Goal: Task Accomplishment & Management: Manage account settings

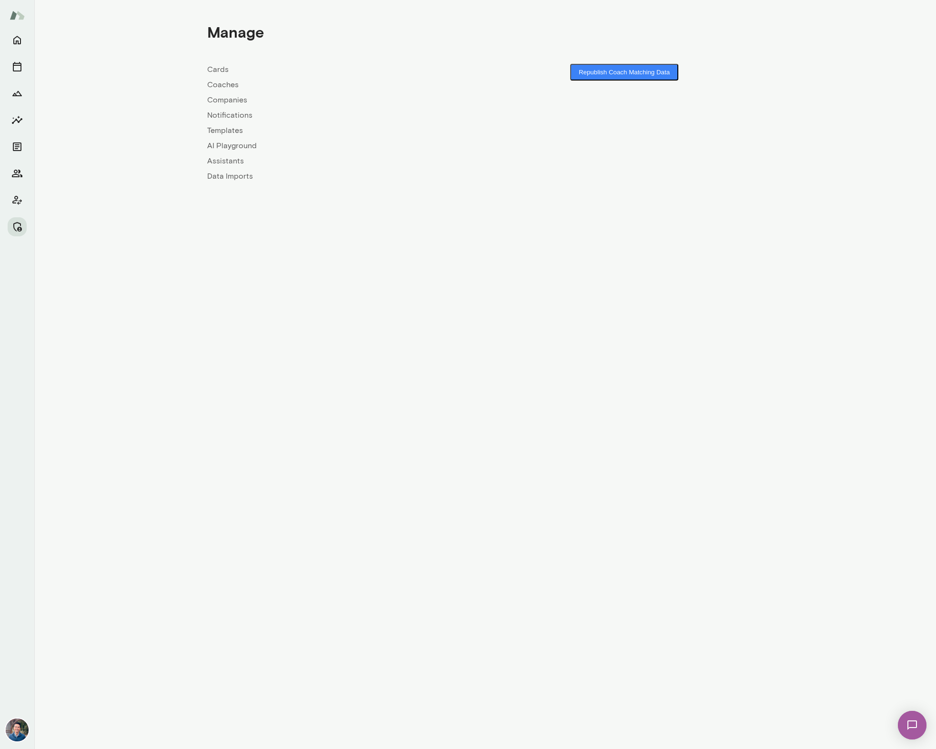
click at [236, 102] on link "Companies" at bounding box center [346, 99] width 278 height 11
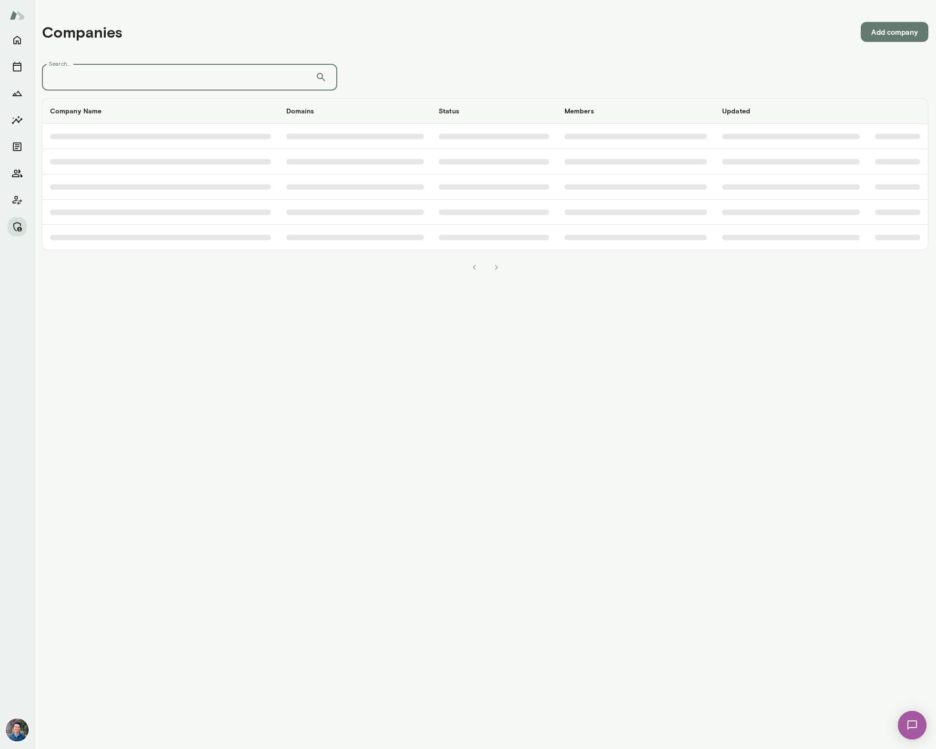
click at [238, 74] on input "Search..." at bounding box center [179, 77] width 274 height 27
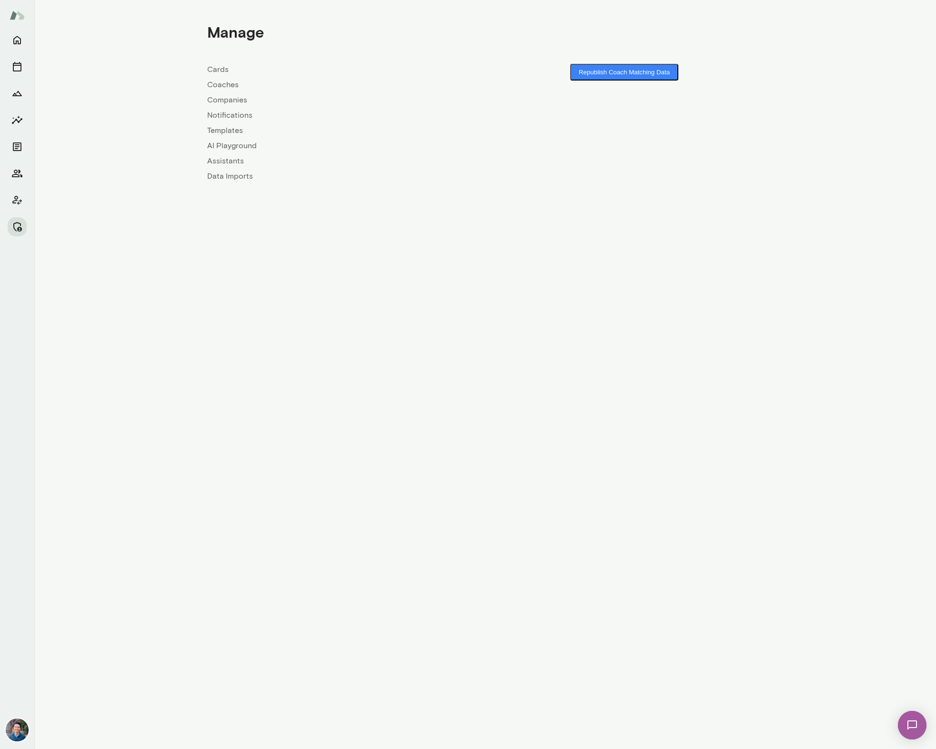
click at [225, 86] on link "Coaches" at bounding box center [346, 84] width 278 height 11
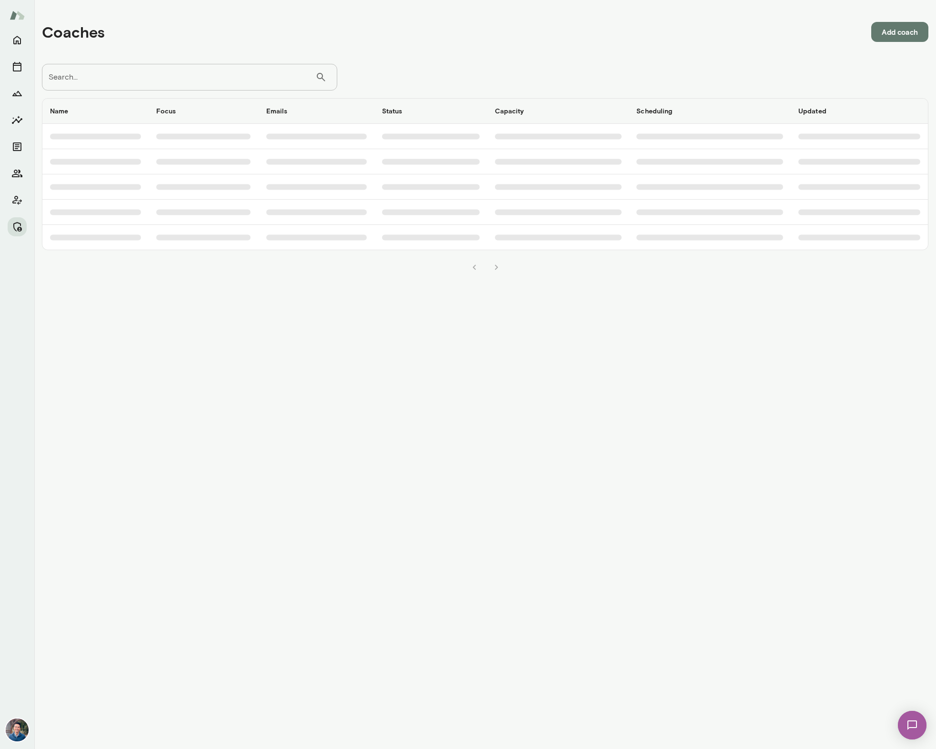
click at [193, 82] on input "Search..." at bounding box center [179, 77] width 274 height 27
type input "*"
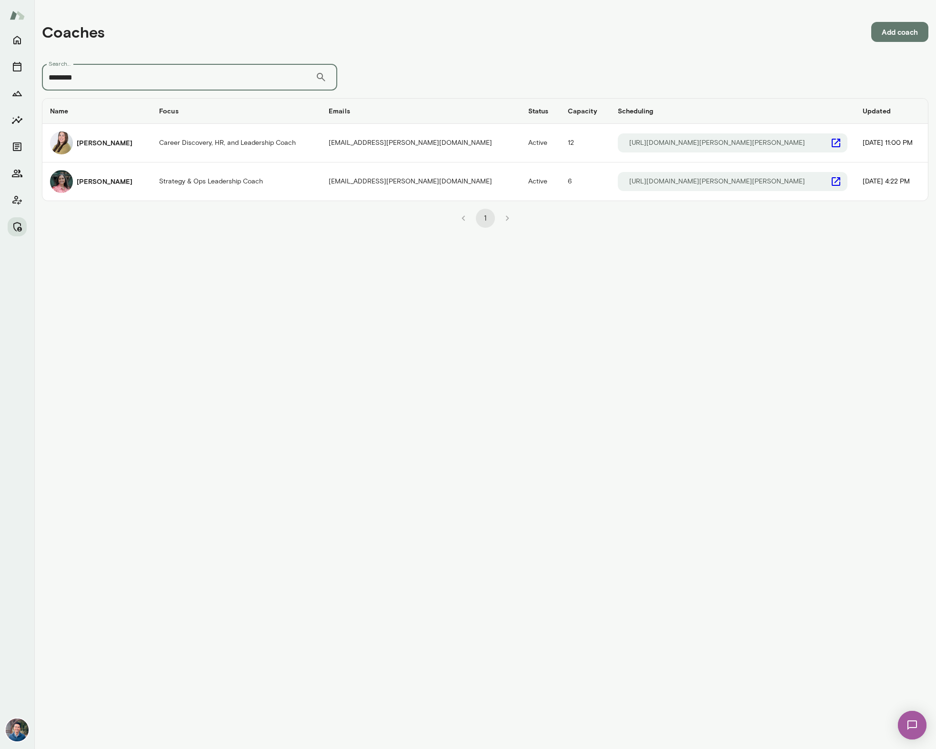
click at [110, 80] on input "********" at bounding box center [179, 77] width 274 height 27
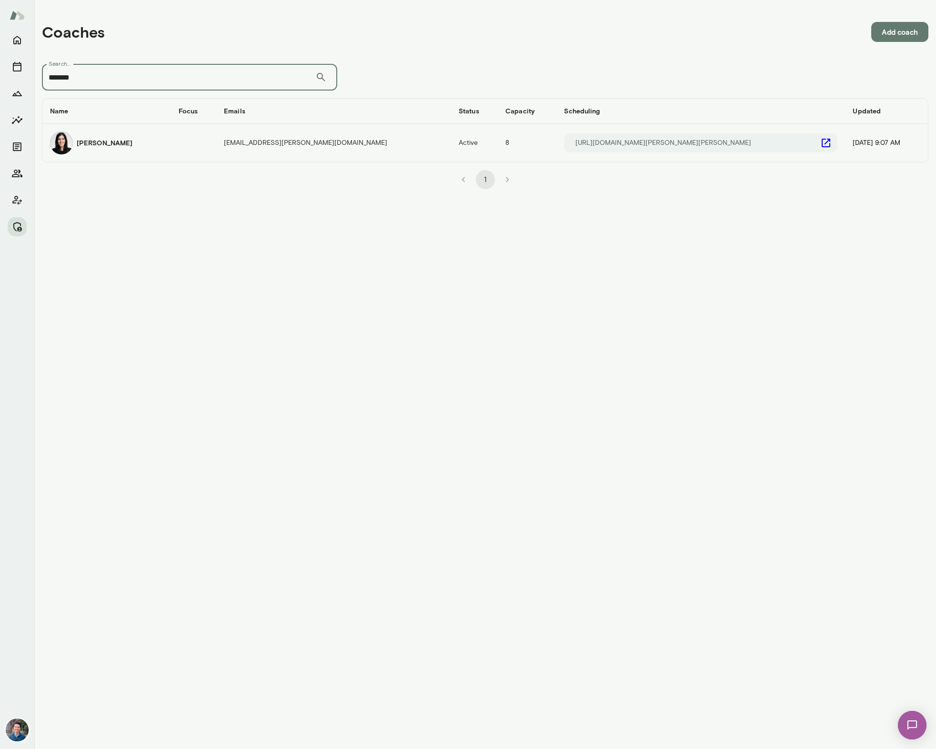
type input "*******"
click at [108, 144] on h6 "Katrina Bilella" at bounding box center [105, 143] width 56 height 10
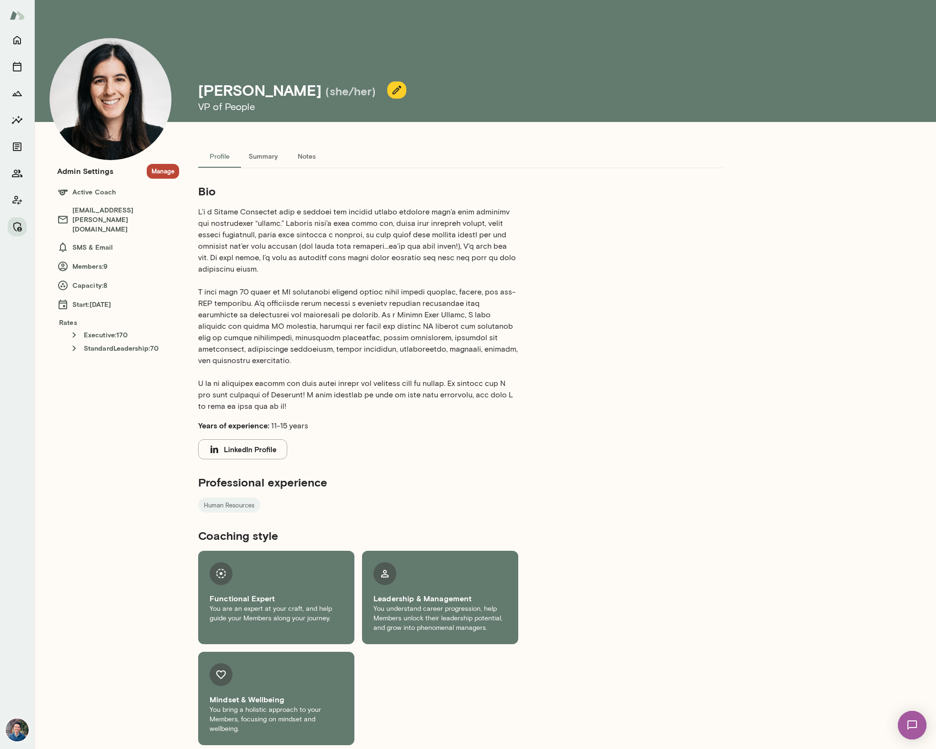
click at [164, 162] on div "Admin Settings Manage Active Coach katrinabilella@mento.co SMS & Email Members:…" at bounding box center [118, 217] width 122 height 122
click at [164, 163] on div "Admin Settings Manage Active Coach katrinabilella@mento.co SMS & Email Members:…" at bounding box center [118, 217] width 122 height 122
click at [164, 164] on button "Manage" at bounding box center [163, 171] width 32 height 15
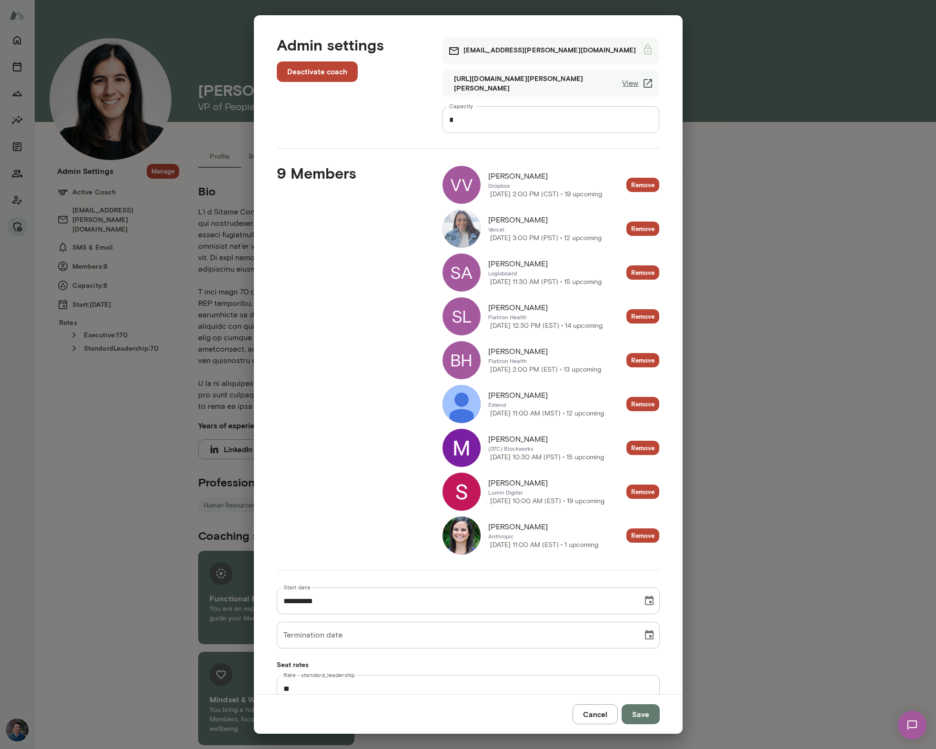
scroll to position [3, 0]
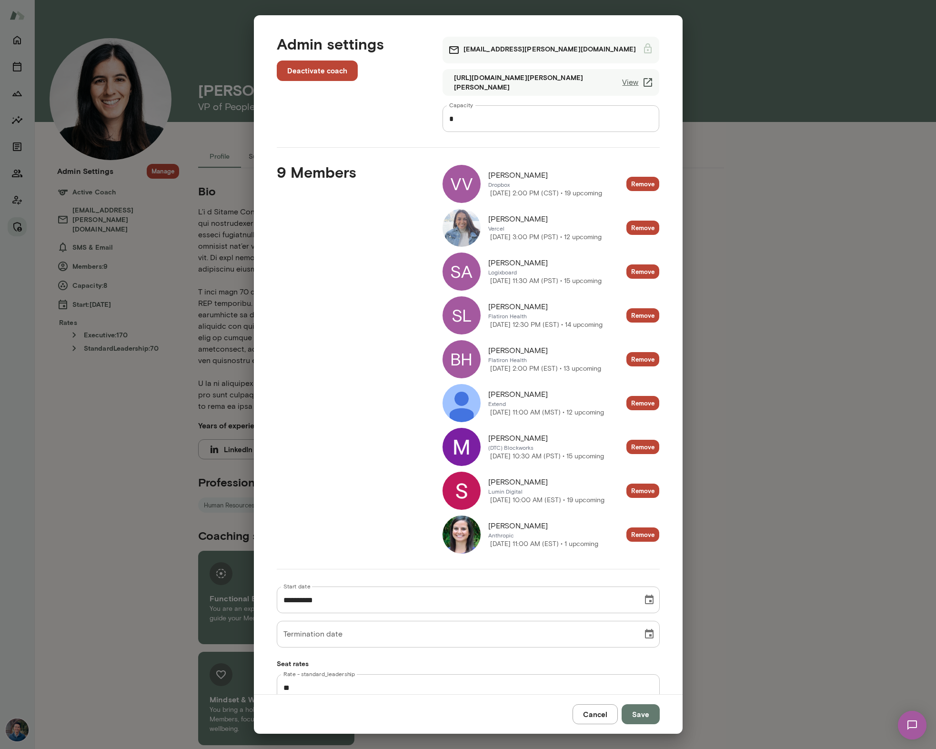
click at [507, 532] on span "Anthropic" at bounding box center [543, 536] width 110 height 8
click at [522, 520] on span "Lindsey Volpintesta" at bounding box center [518, 525] width 60 height 11
click at [463, 538] on img at bounding box center [462, 535] width 38 height 38
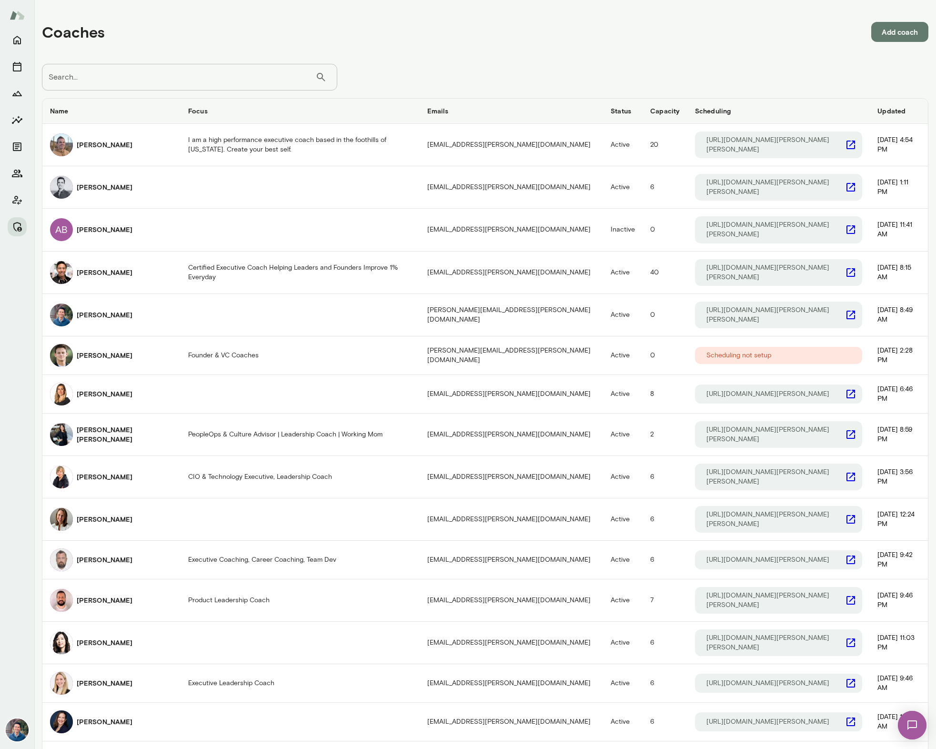
click at [147, 80] on input "Search..." at bounding box center [179, 77] width 274 height 27
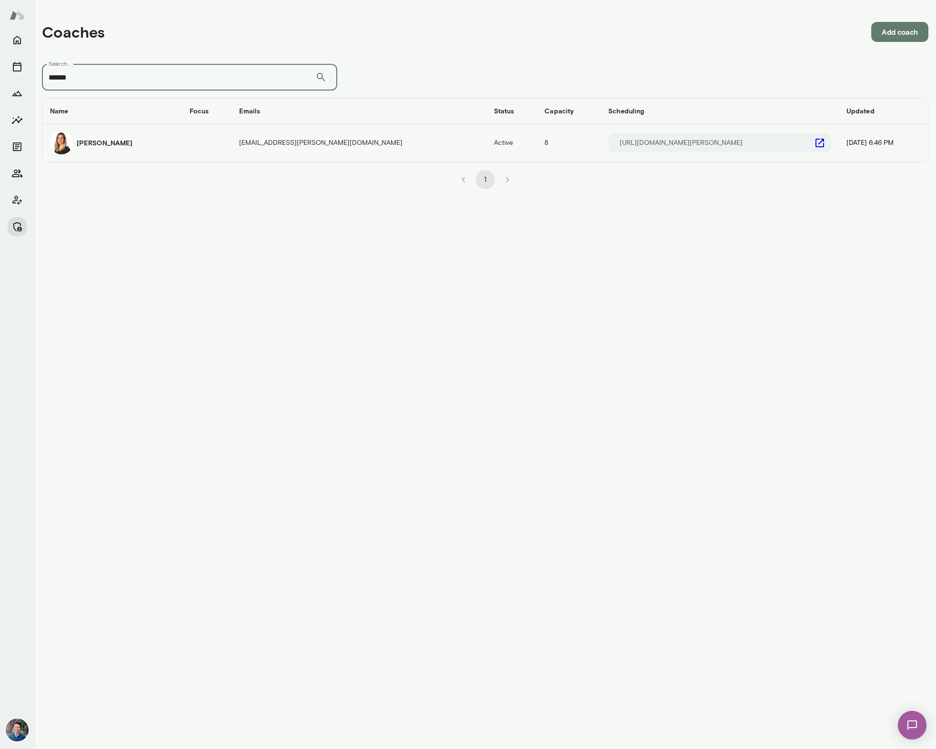
type input "******"
click at [174, 142] on div "Alexis Kavazanjian" at bounding box center [112, 143] width 124 height 23
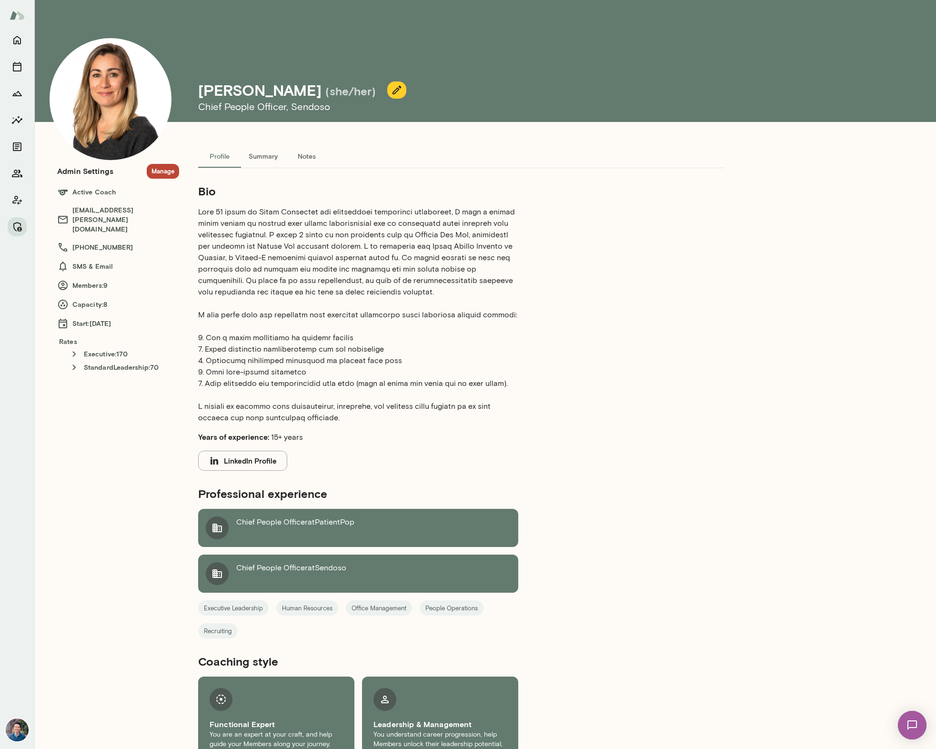
click at [164, 170] on button "Manage" at bounding box center [163, 171] width 32 height 15
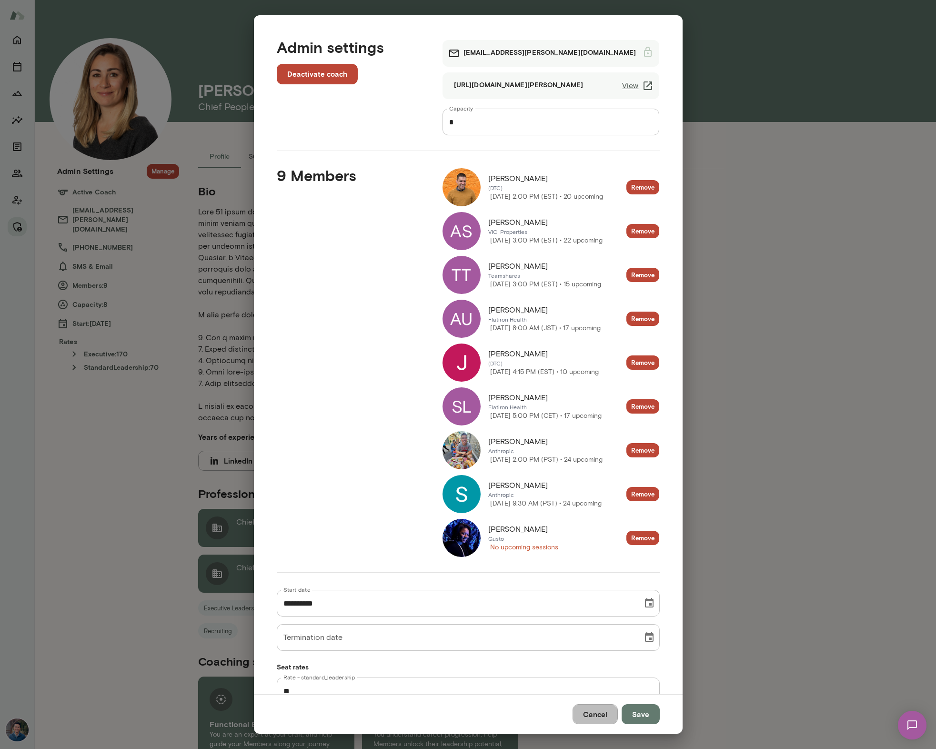
click at [590, 719] on button "Cancel" at bounding box center [595, 714] width 45 height 20
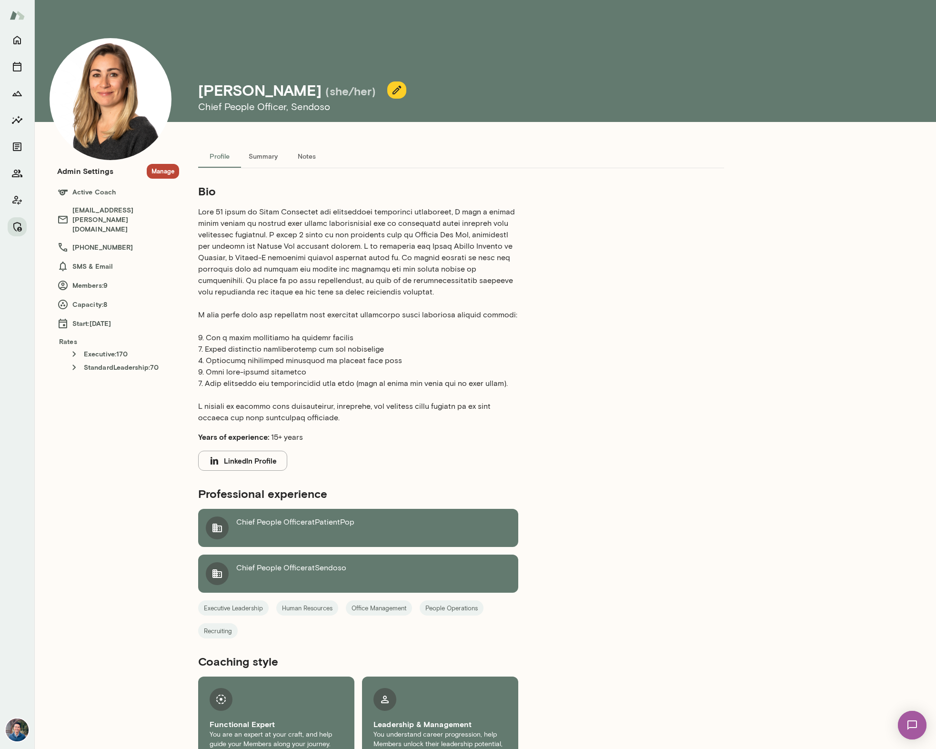
click at [711, 559] on div "Profile Summary Notes Bio Years of experience: 15+ years LinkedIn Profile Profe…" at bounding box center [461, 457] width 564 height 625
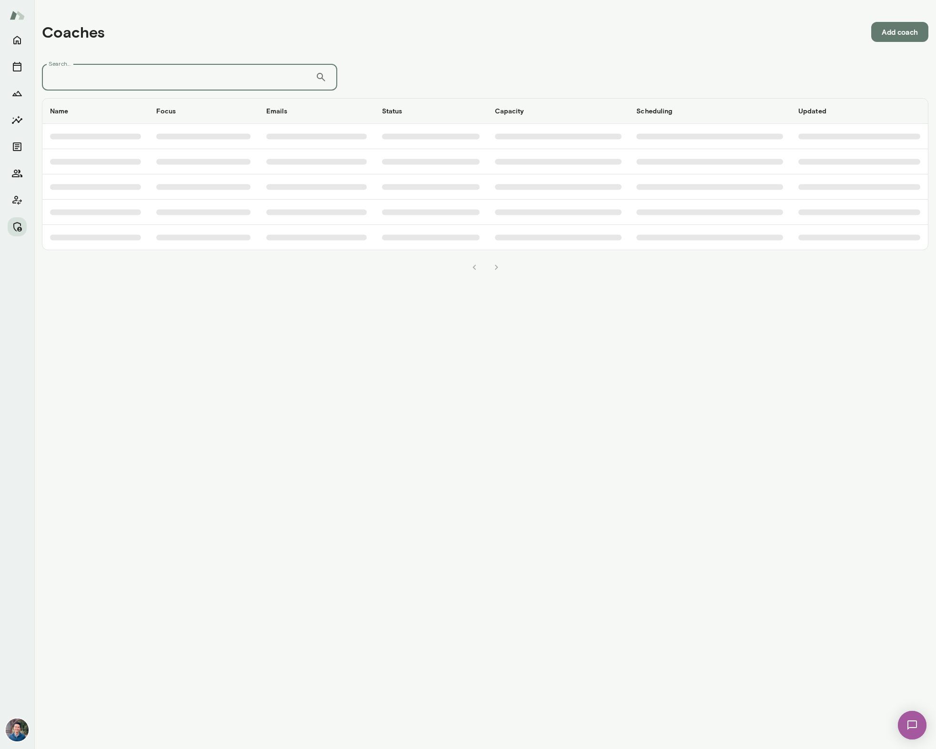
click at [111, 72] on input "Search..." at bounding box center [179, 77] width 274 height 27
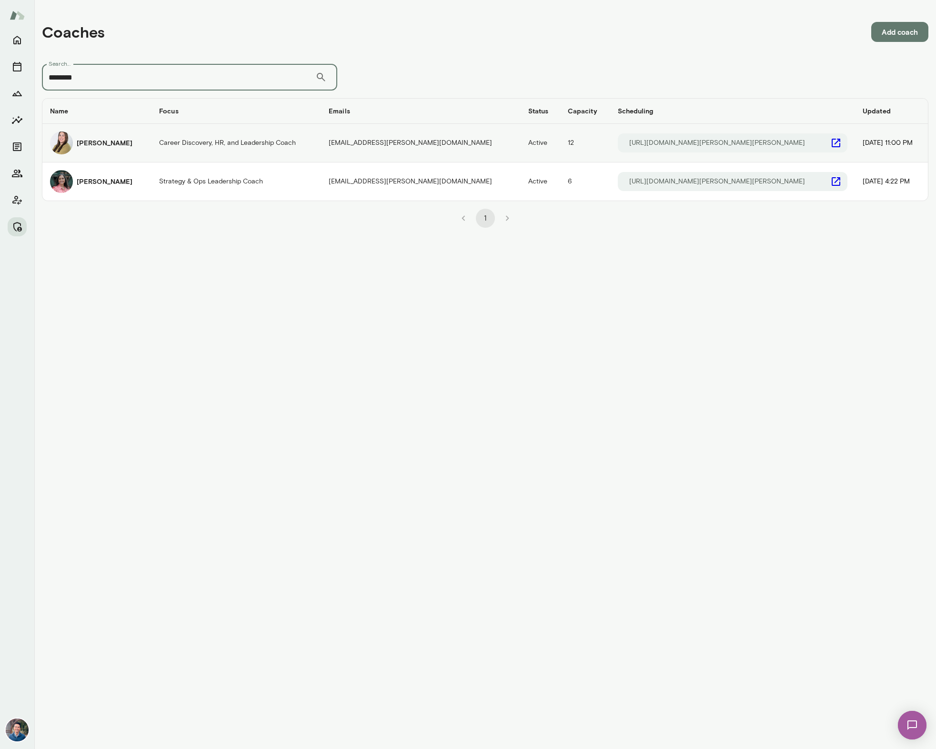
type input "********"
click at [140, 149] on div "Michelle Doan" at bounding box center [97, 143] width 94 height 23
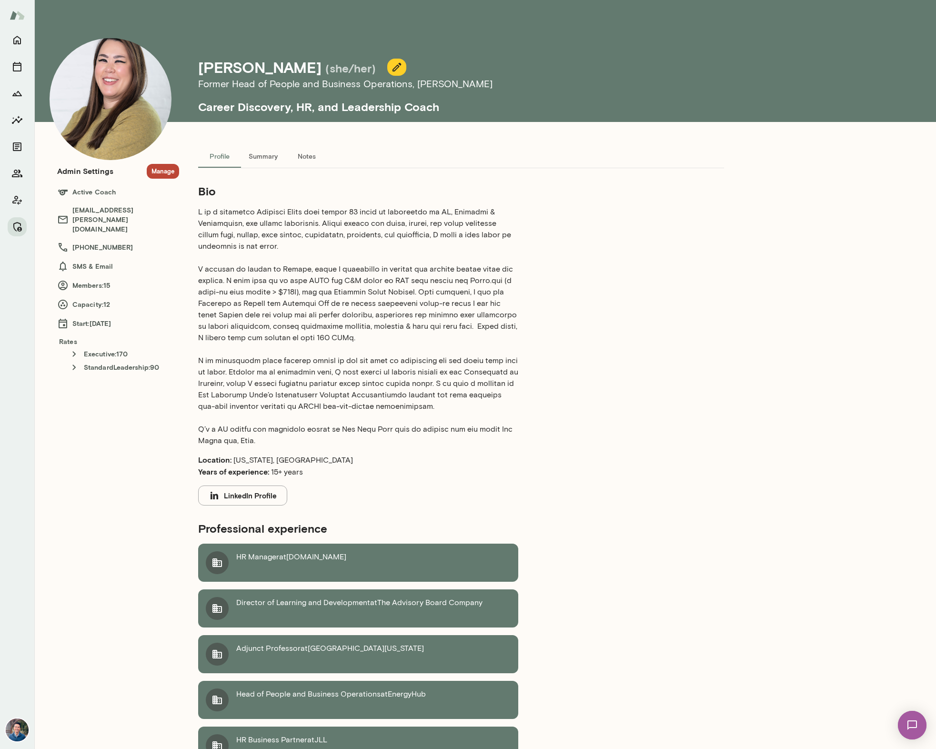
click at [172, 171] on button "Manage" at bounding box center [163, 171] width 32 height 15
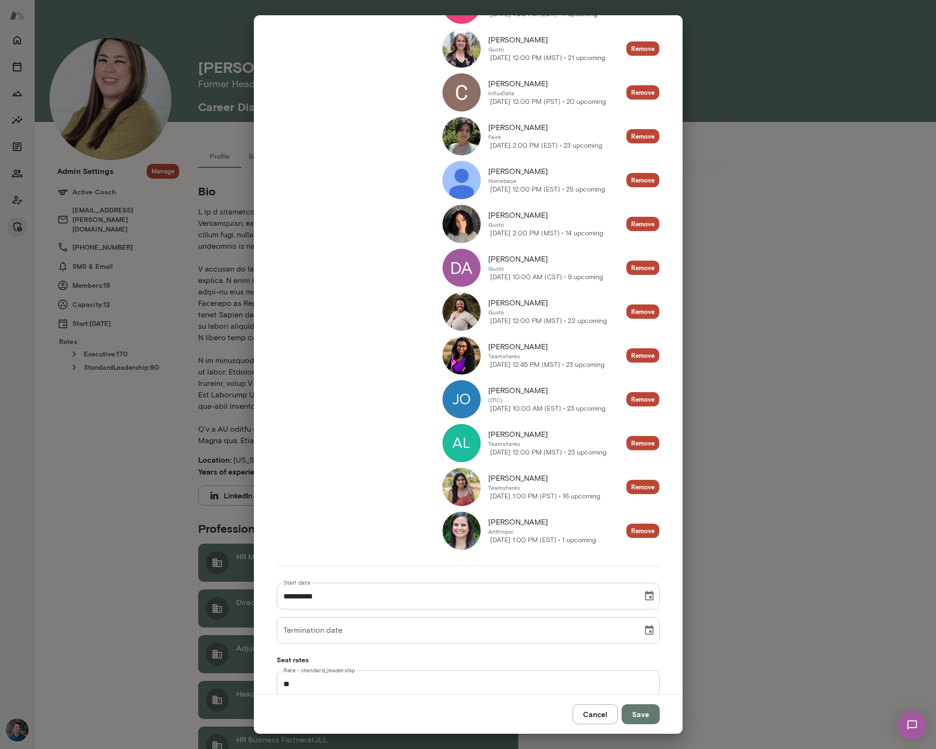
scroll to position [271, 0]
click at [607, 715] on button "Cancel" at bounding box center [595, 714] width 45 height 20
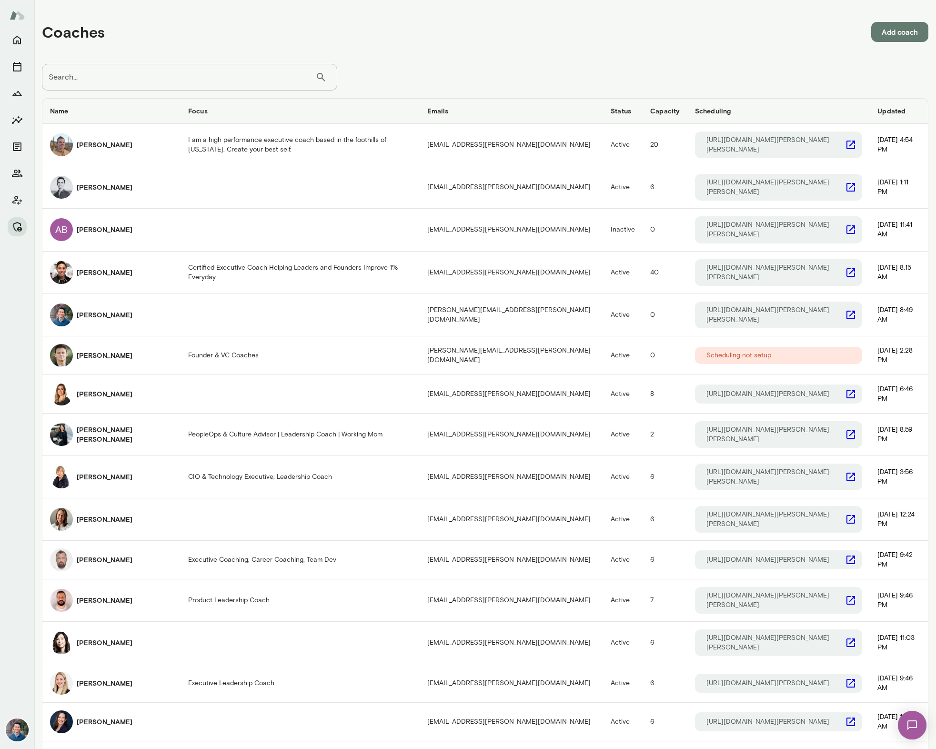
click at [124, 73] on input "Search..." at bounding box center [179, 77] width 274 height 27
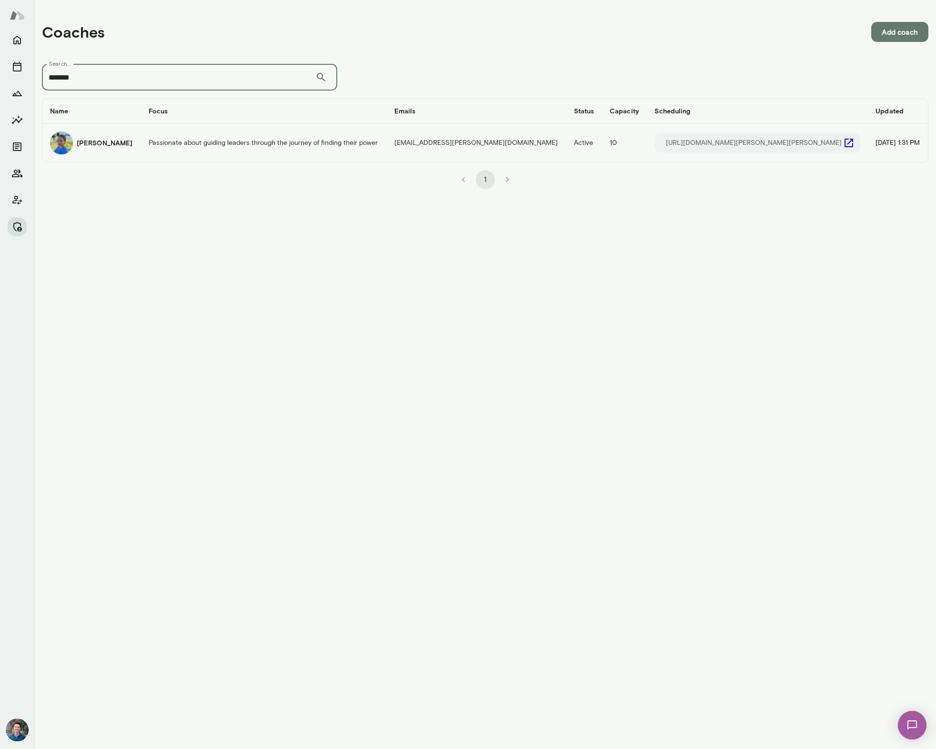
type input "******"
click at [197, 142] on td "Passionate about guiding leaders through the journey of finding their power" at bounding box center [264, 143] width 246 height 38
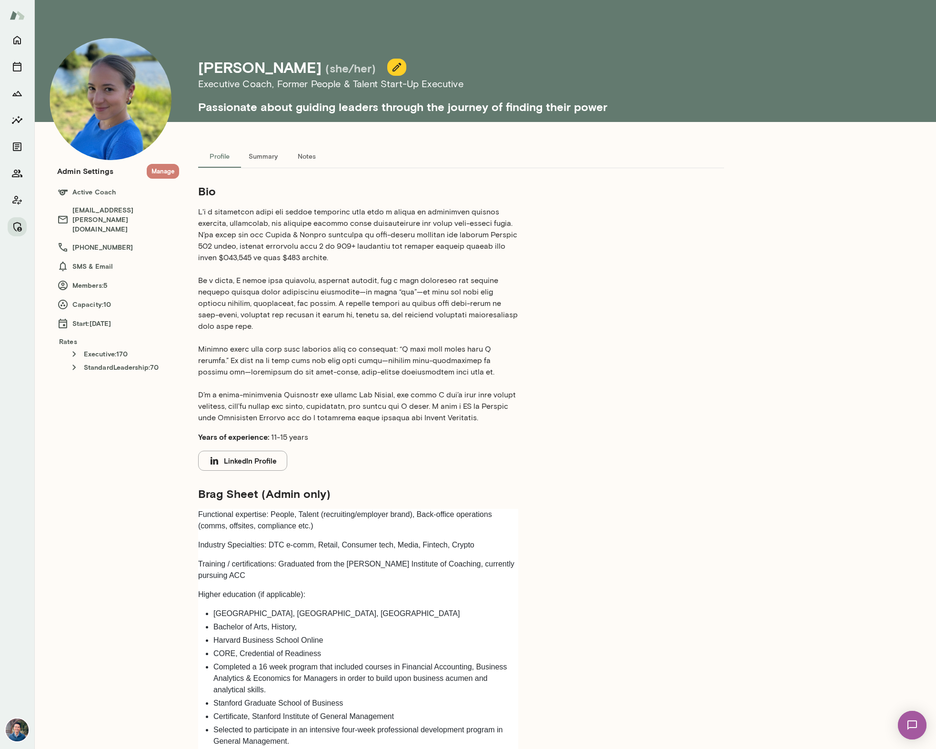
click at [171, 171] on button "Manage" at bounding box center [163, 171] width 32 height 15
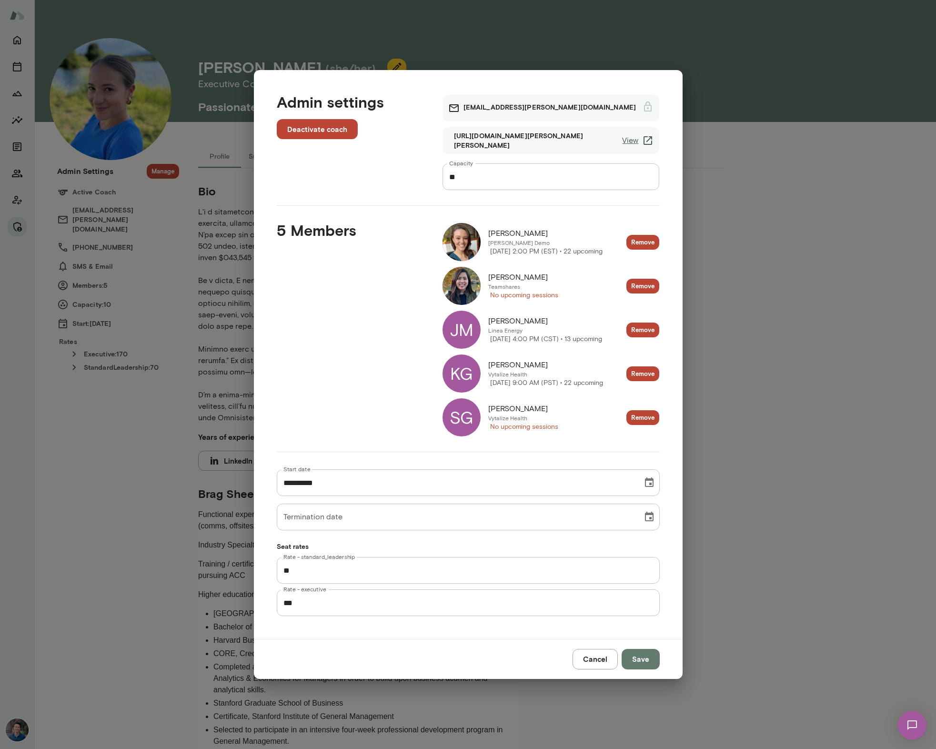
click at [634, 144] on link "View" at bounding box center [637, 140] width 31 height 11
click at [610, 662] on button "Cancel" at bounding box center [595, 659] width 45 height 20
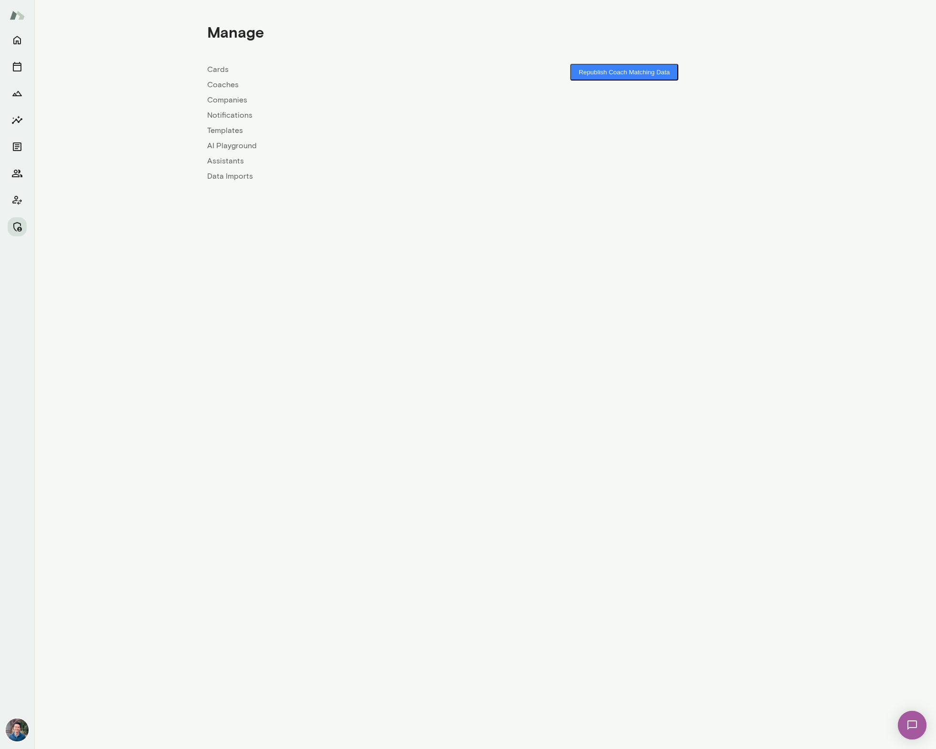
click at [221, 85] on link "Coaches" at bounding box center [346, 84] width 278 height 11
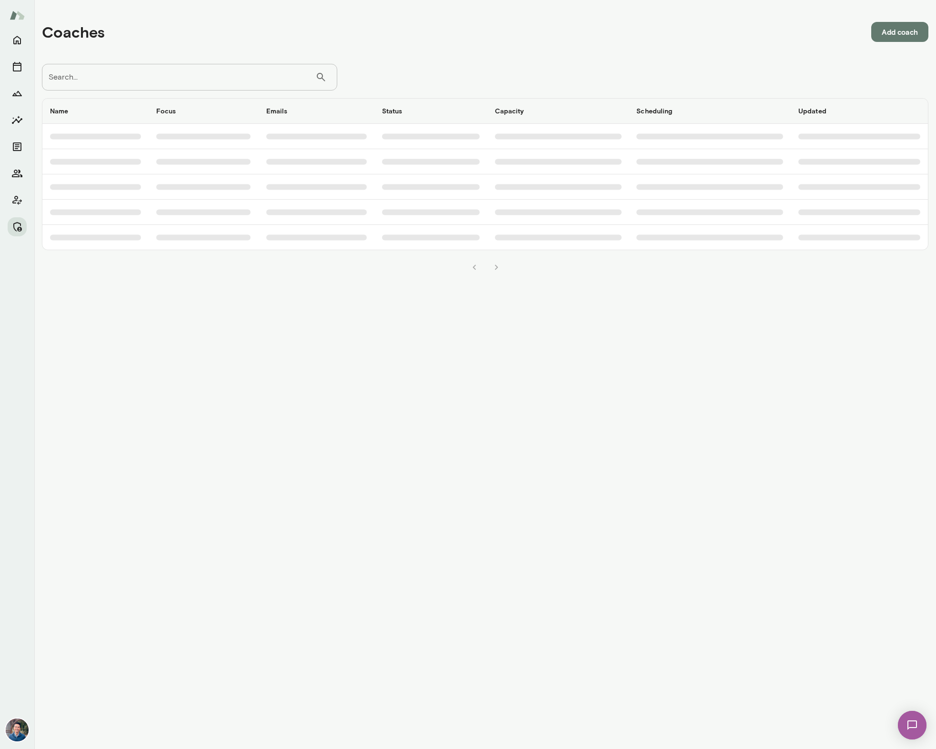
click at [217, 84] on input "Search..." at bounding box center [179, 77] width 274 height 27
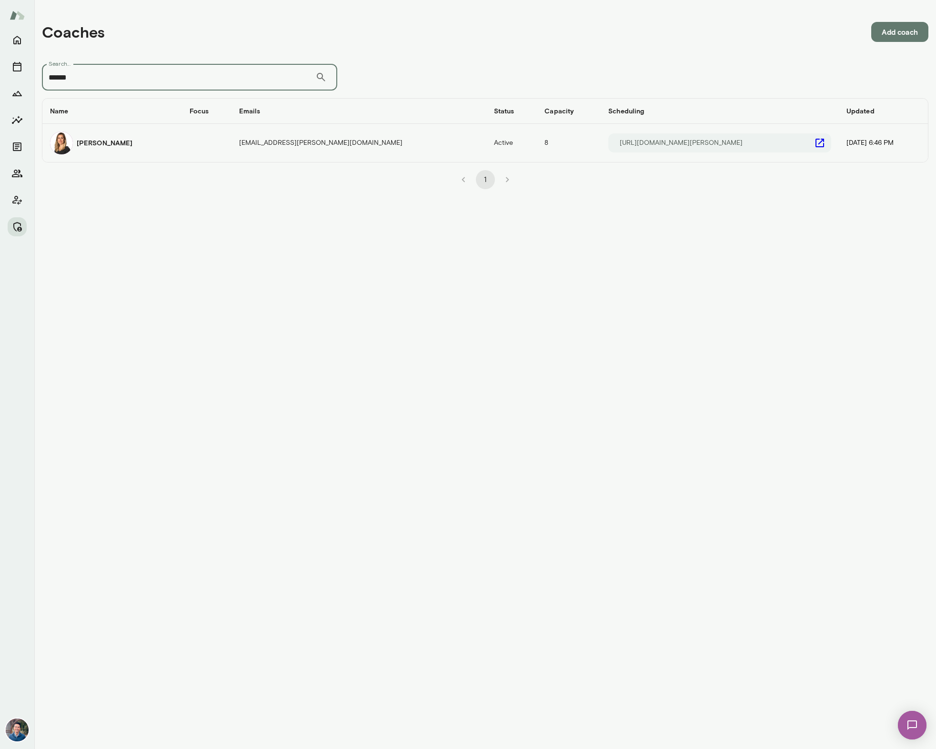
type input "******"
click at [143, 138] on div "Alexis Kavazanjian" at bounding box center [112, 143] width 124 height 23
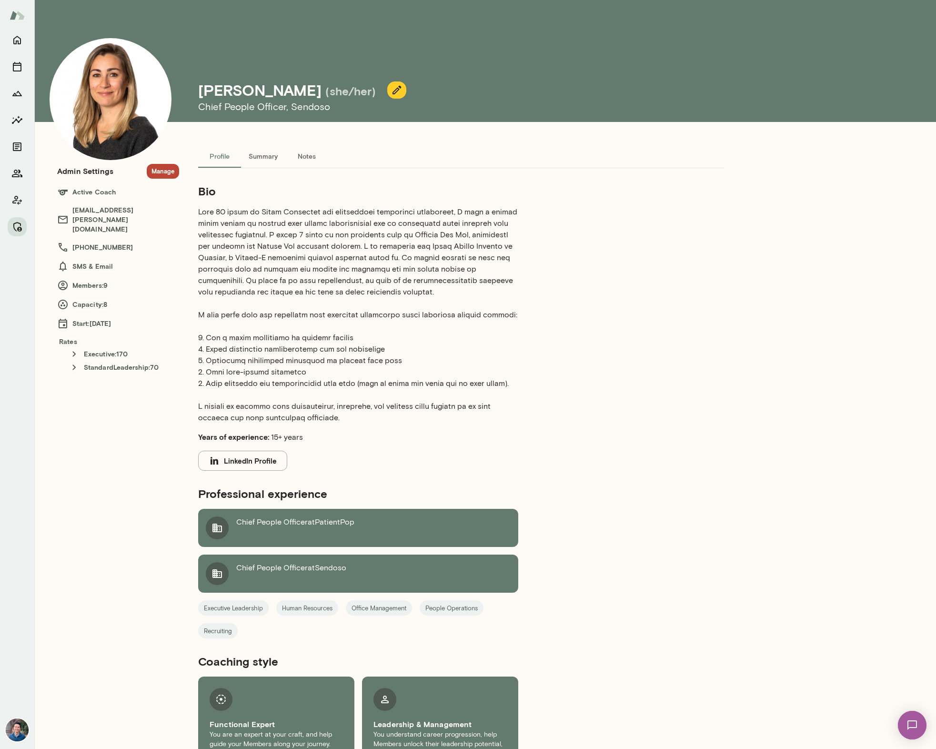
click at [159, 168] on button "Manage" at bounding box center [163, 171] width 32 height 15
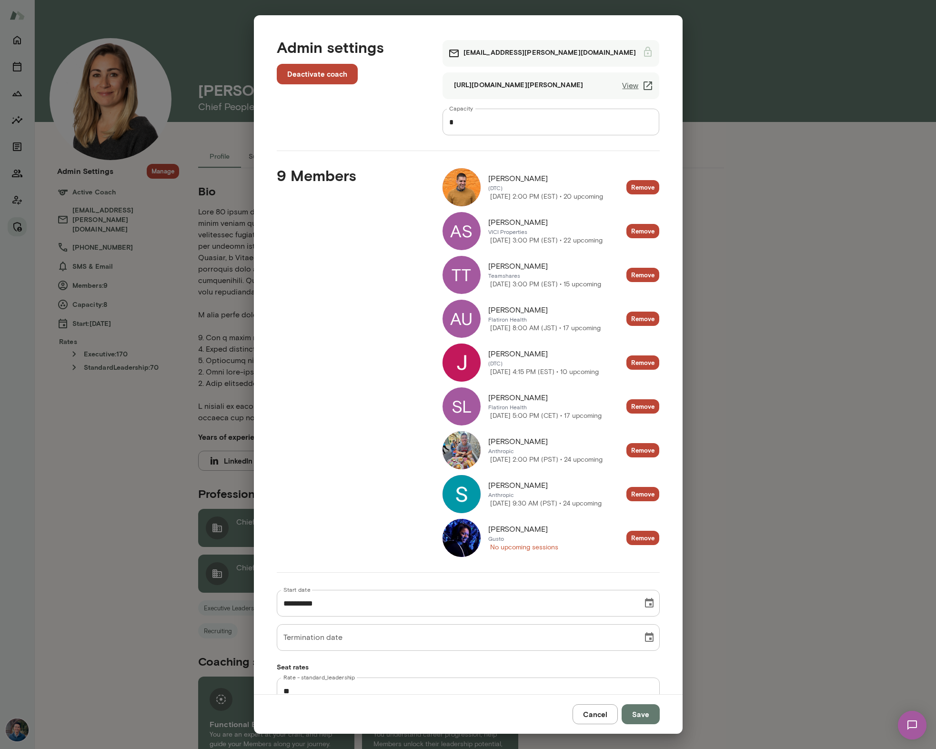
click at [453, 531] on img at bounding box center [462, 538] width 38 height 38
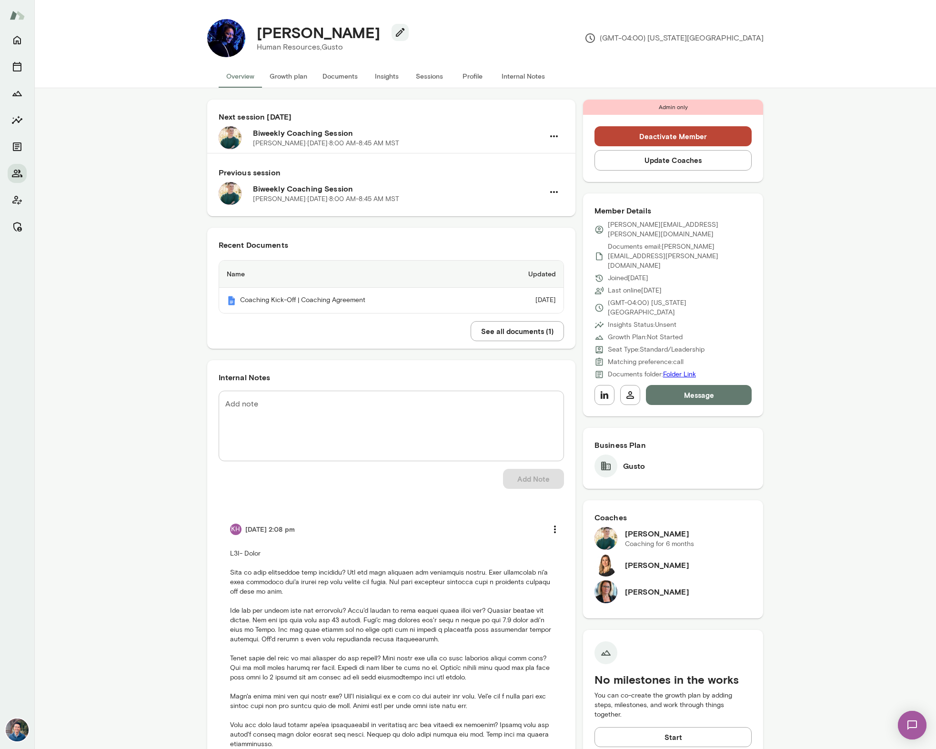
click at [800, 345] on div "Next session in 13 days Biweekly Coaching Session Bryan White · Wed, Oct 22 · 8…" at bounding box center [485, 459] width 902 height 742
click at [93, 43] on div "Monique Jackson Human Resources, Gusto (GMT-04:00) New York City Overview Growt…" at bounding box center [485, 44] width 902 height 88
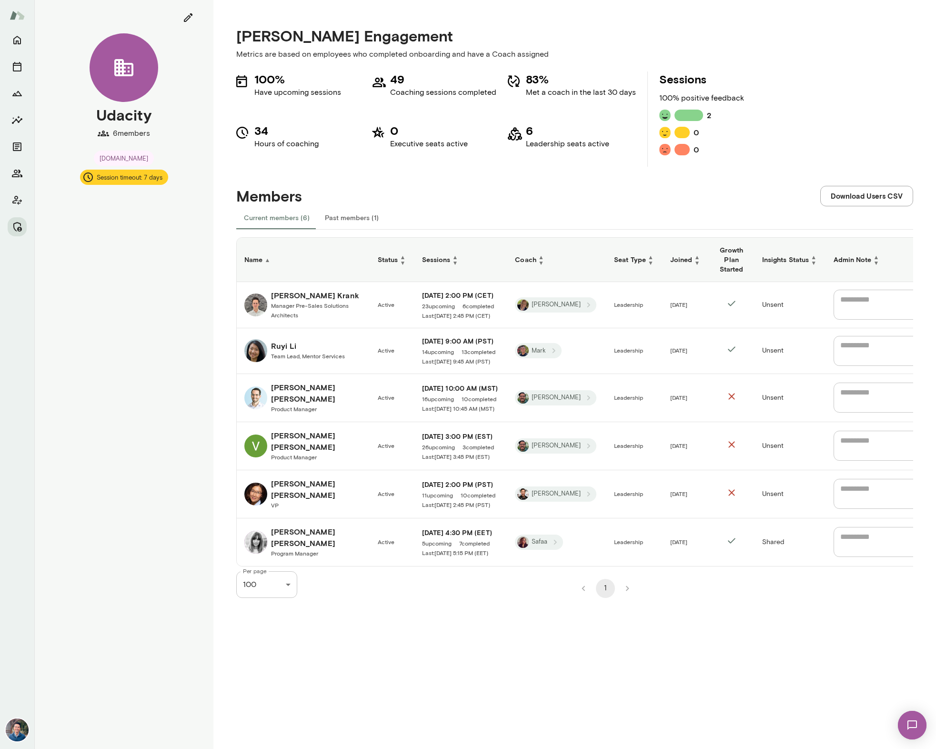
click at [166, 294] on div "Udacity 6 members udacity.com Session timeout: 7 days" at bounding box center [123, 374] width 179 height 749
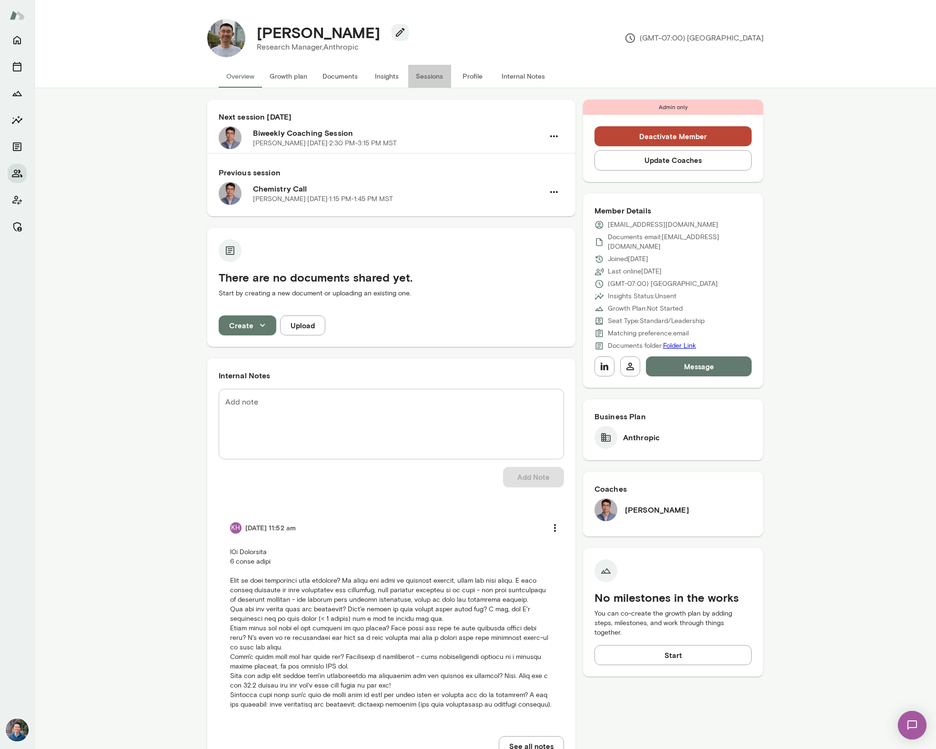
click at [431, 80] on button "Sessions" at bounding box center [429, 76] width 43 height 23
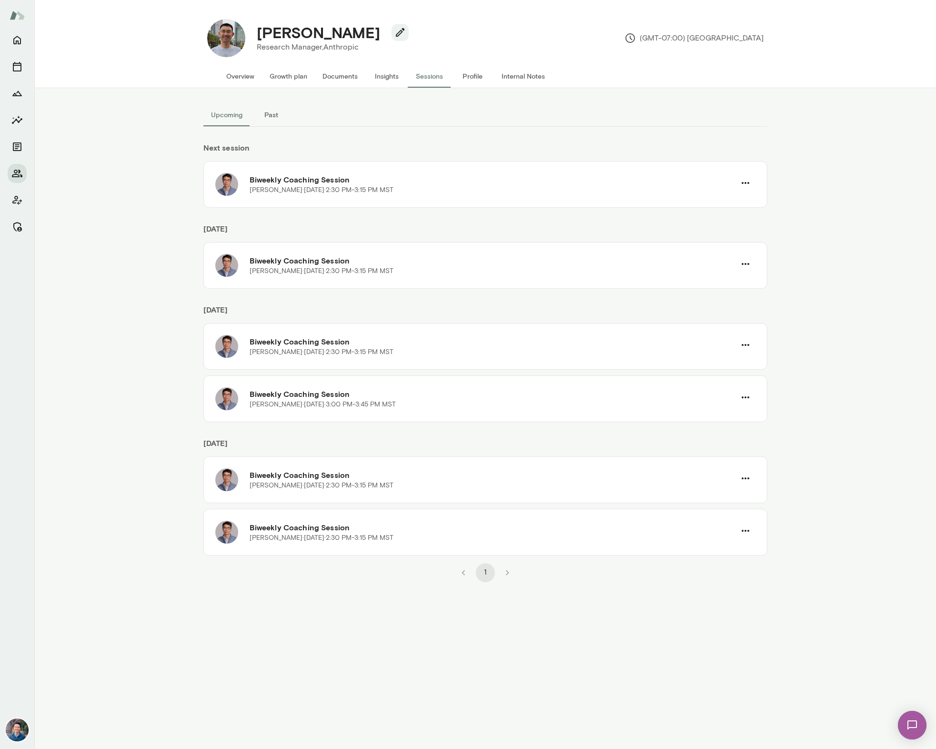
click at [355, 587] on div "Upcoming Past Next session Biweekly Coaching Session Victor Chan · Thu, Oct 16 …" at bounding box center [486, 418] width 572 height 661
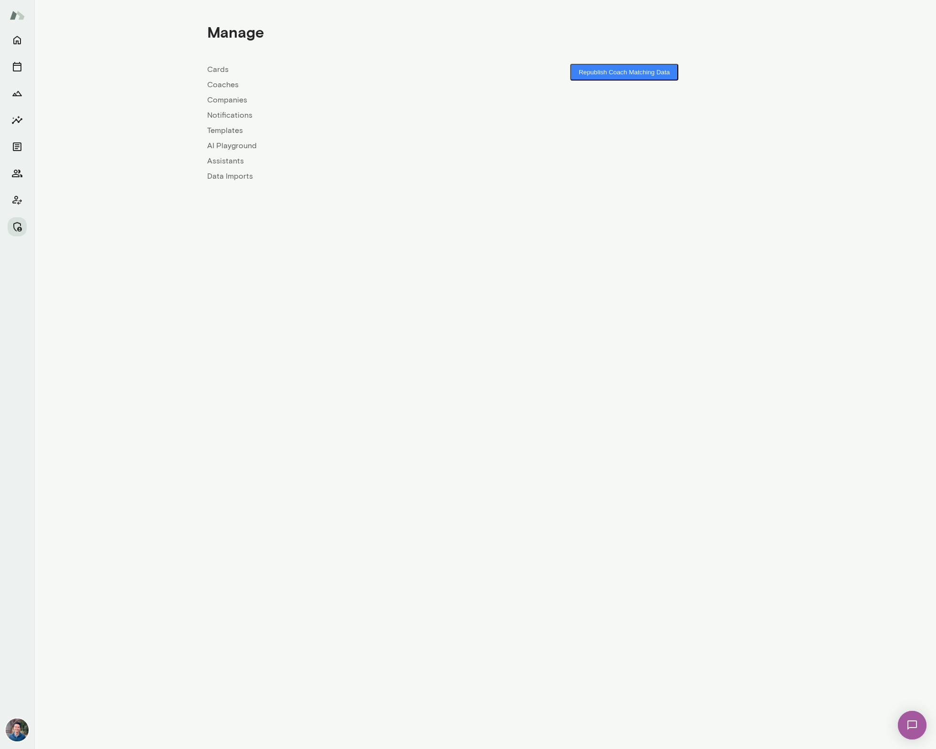
click at [231, 100] on link "Companies" at bounding box center [346, 99] width 278 height 11
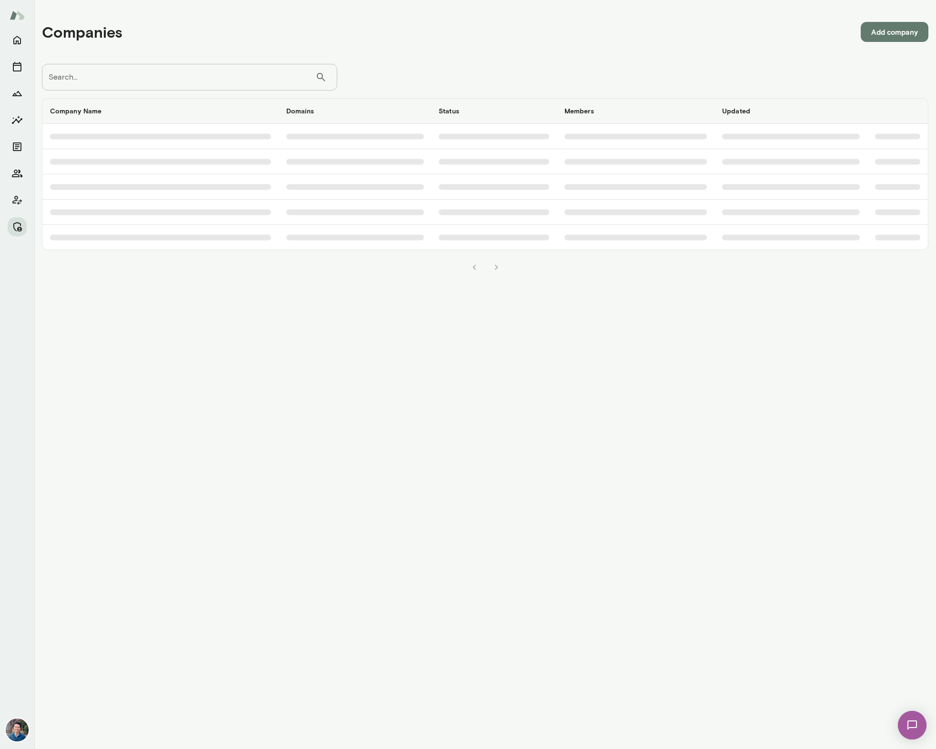
click at [188, 81] on input "Search..." at bounding box center [179, 77] width 274 height 27
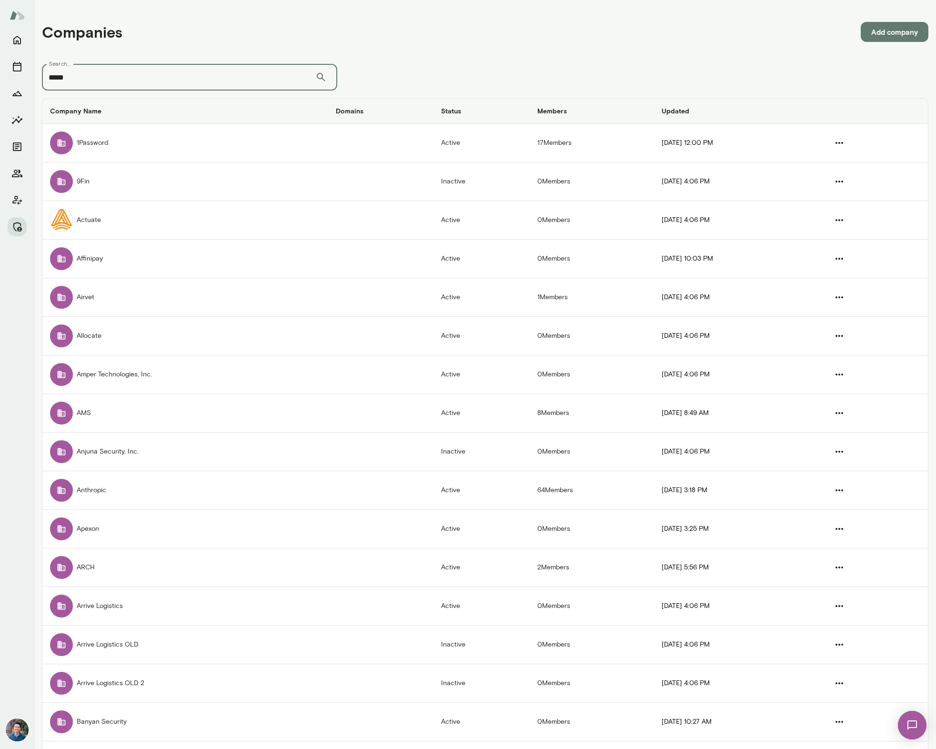
type input "*****"
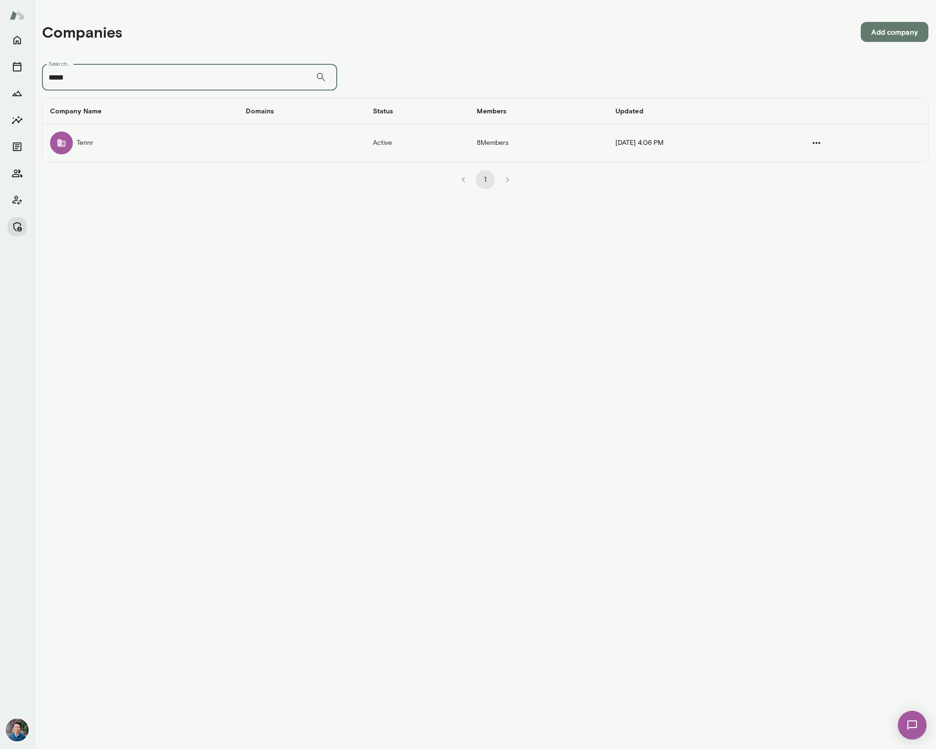
click at [203, 143] on td "Tennr" at bounding box center [140, 143] width 196 height 38
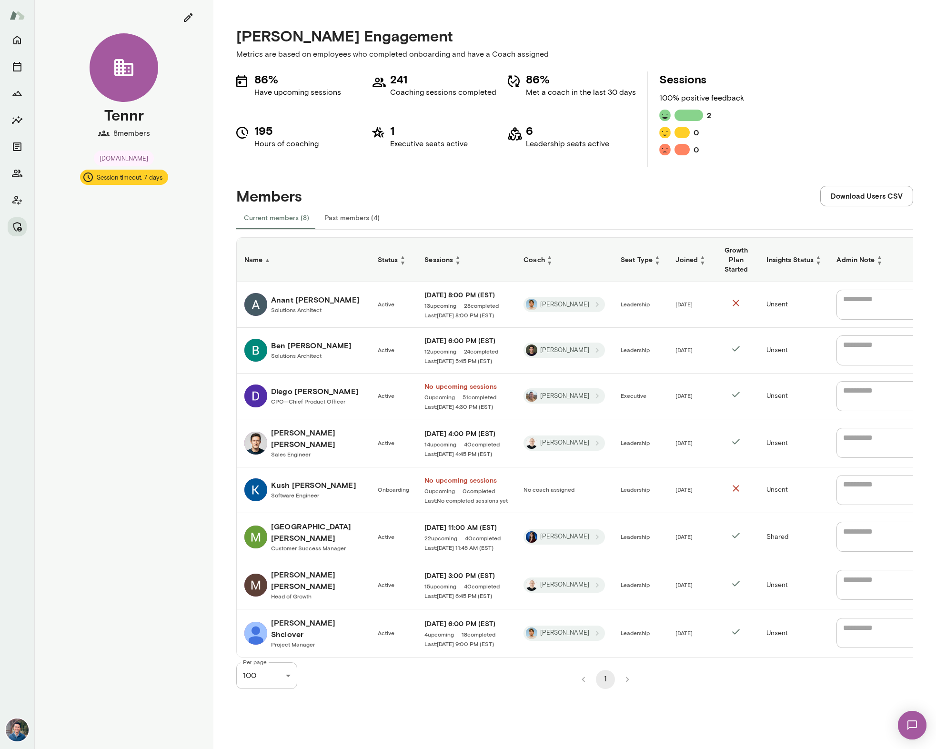
drag, startPoint x: 341, startPoint y: 217, endPoint x: 285, endPoint y: 218, distance: 55.8
click at [341, 217] on button "Past members (4)" at bounding box center [352, 217] width 71 height 23
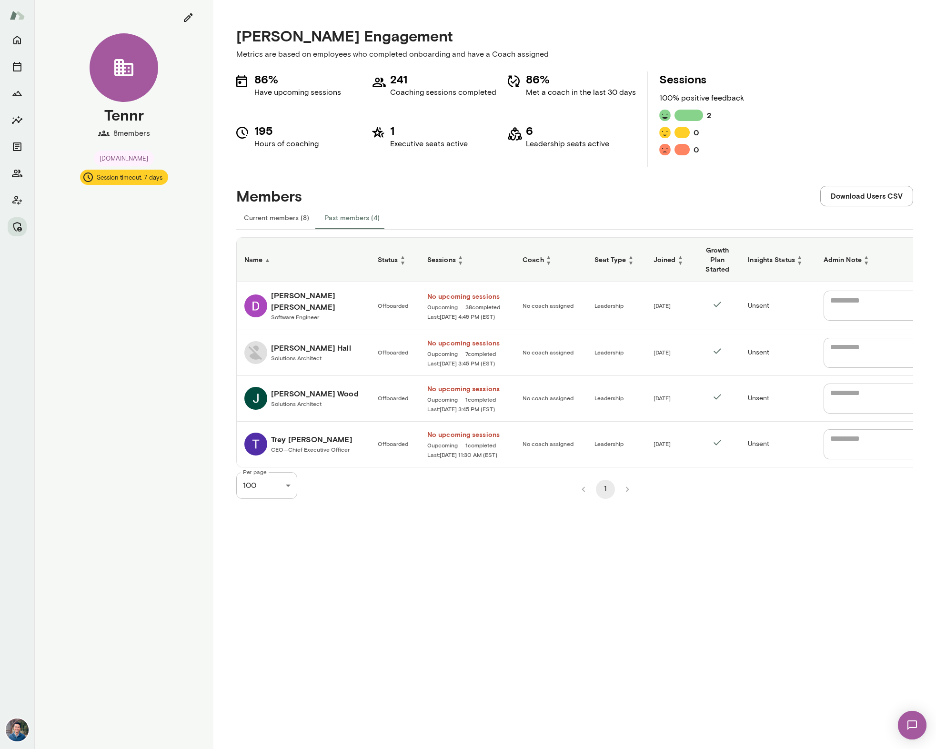
click at [498, 218] on div "Current members (8) Past members (4)" at bounding box center [574, 217] width 677 height 23
click at [280, 217] on button "Current members (8)" at bounding box center [276, 217] width 81 height 23
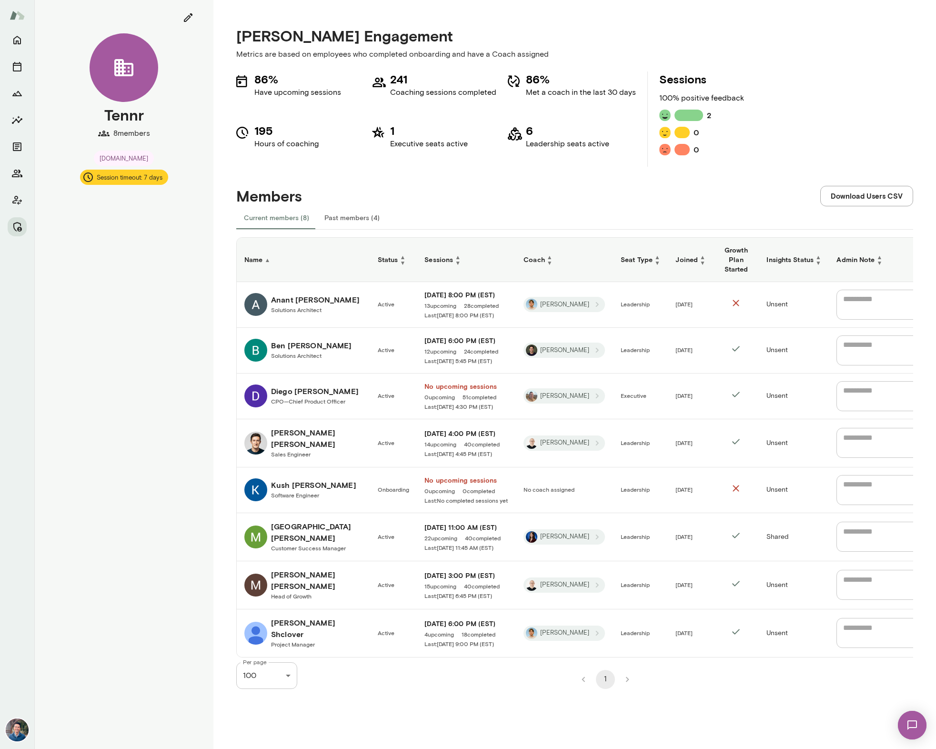
click at [285, 487] on div "Kush Changela Software Engineer" at bounding box center [313, 489] width 85 height 21
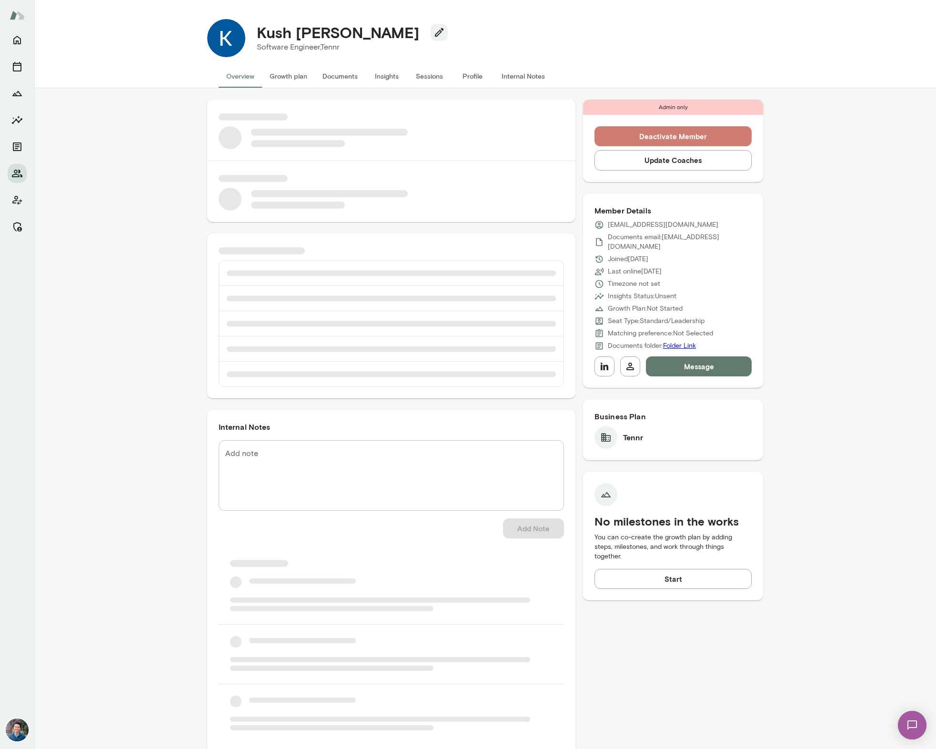
click at [718, 132] on button "Deactivate Member" at bounding box center [674, 136] width 158 height 20
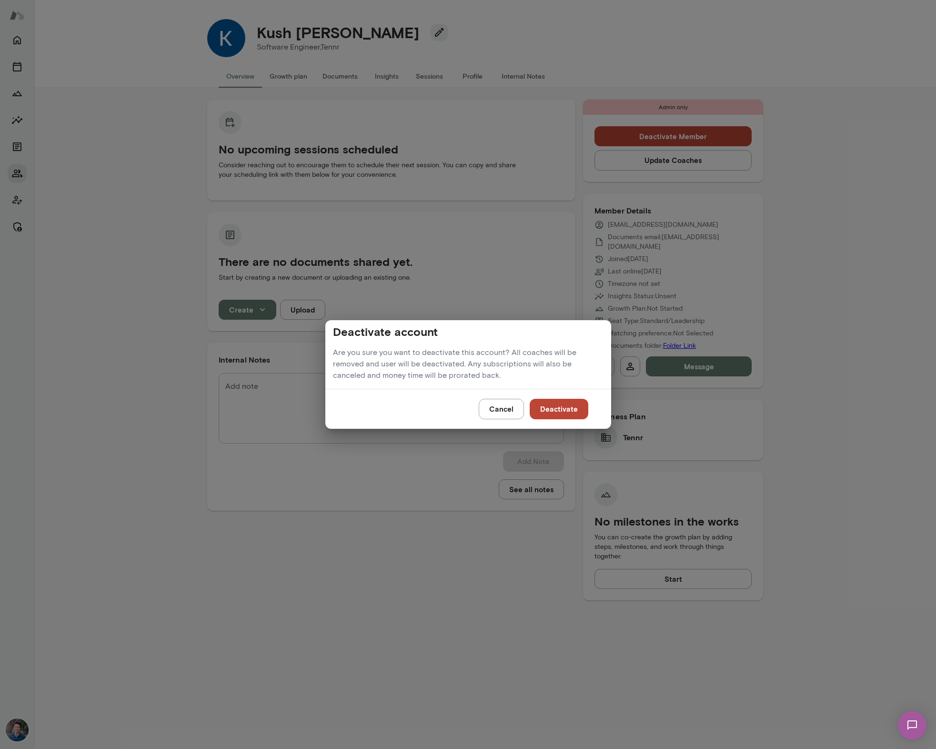
click at [564, 402] on button "Deactivate" at bounding box center [559, 409] width 59 height 20
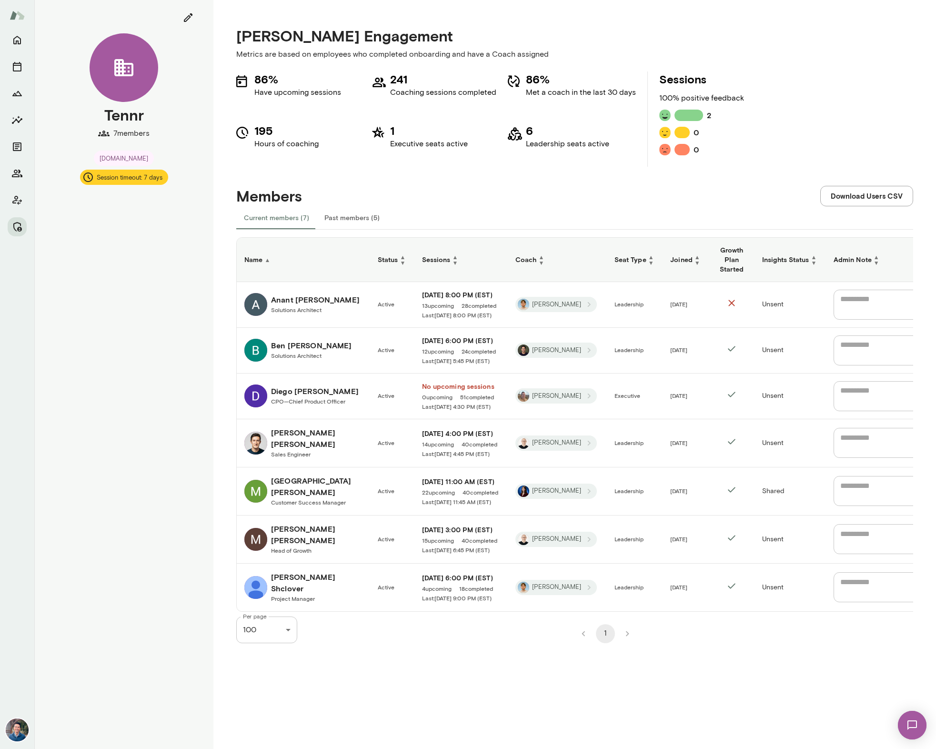
click at [814, 132] on div "86% Have upcoming sessions 241 Coaching sessions completed 86% Met a coach in t…" at bounding box center [574, 118] width 677 height 95
